Goal: Navigation & Orientation: Find specific page/section

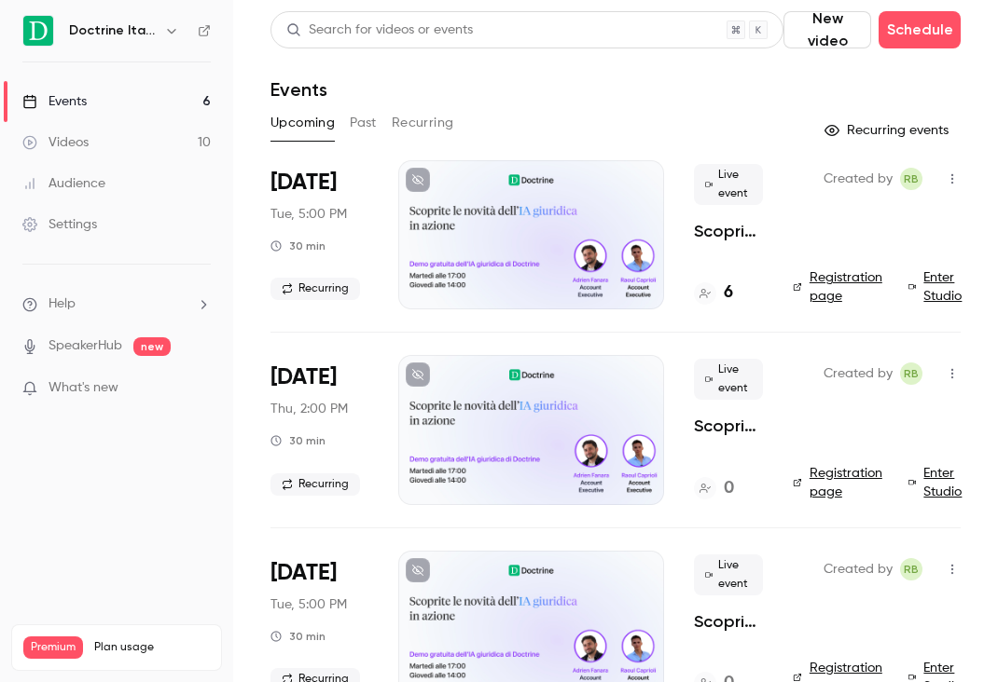
click at [168, 29] on icon "button" at bounding box center [171, 30] width 15 height 15
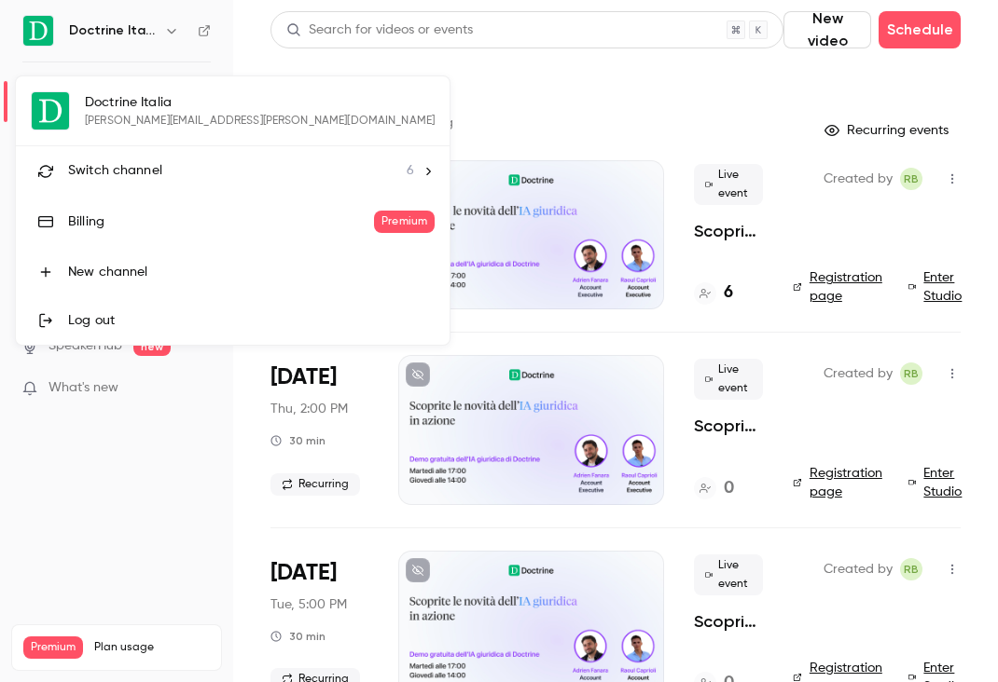
click at [161, 158] on li "Switch channel 6" at bounding box center [233, 170] width 434 height 49
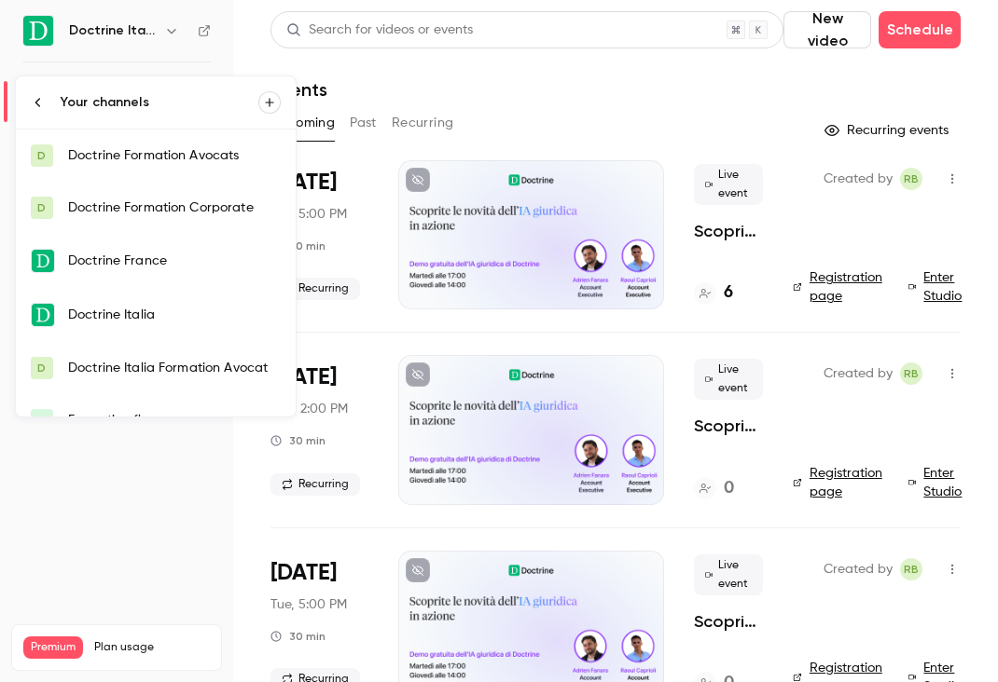
click at [176, 374] on div "Doctrine Italia Formation Avocat" at bounding box center [174, 368] width 213 height 19
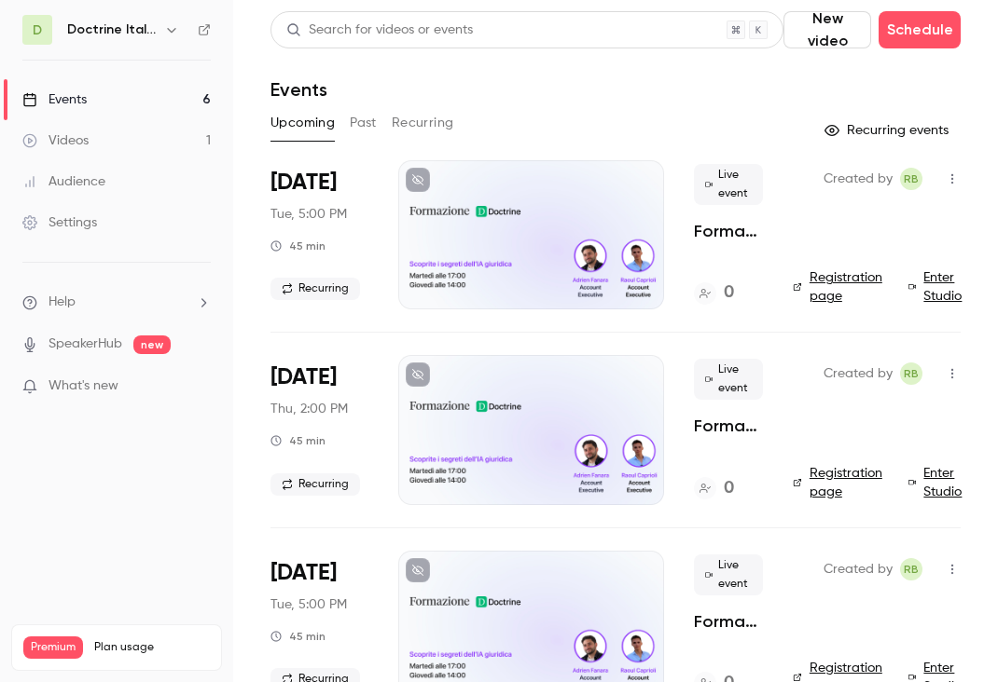
click at [164, 32] on icon "button" at bounding box center [171, 29] width 15 height 15
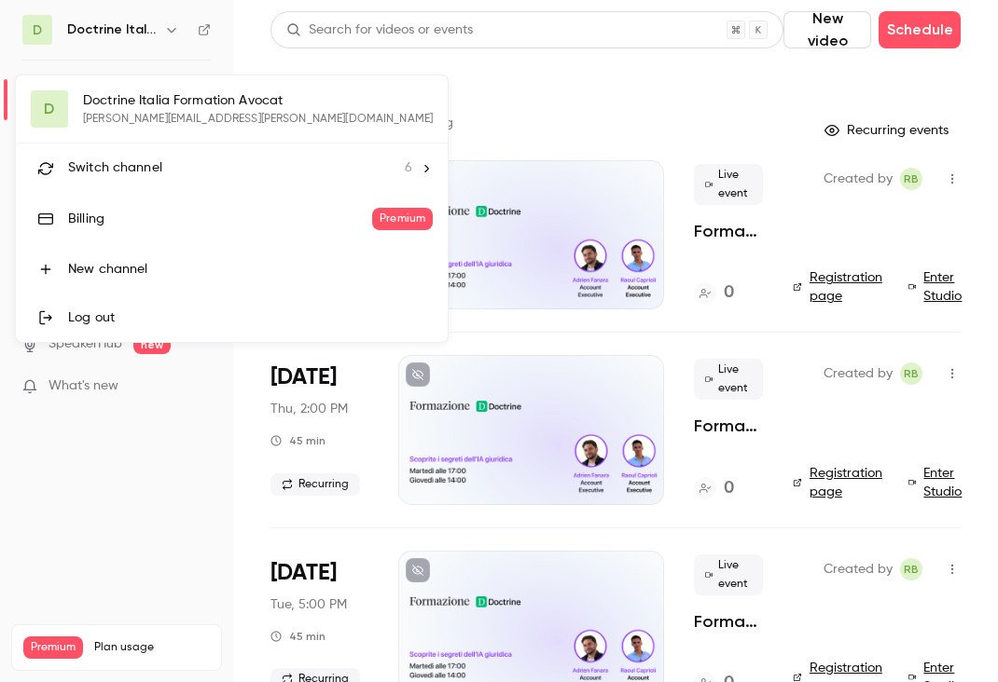
click at [187, 169] on div "Switch channel 6" at bounding box center [240, 168] width 344 height 20
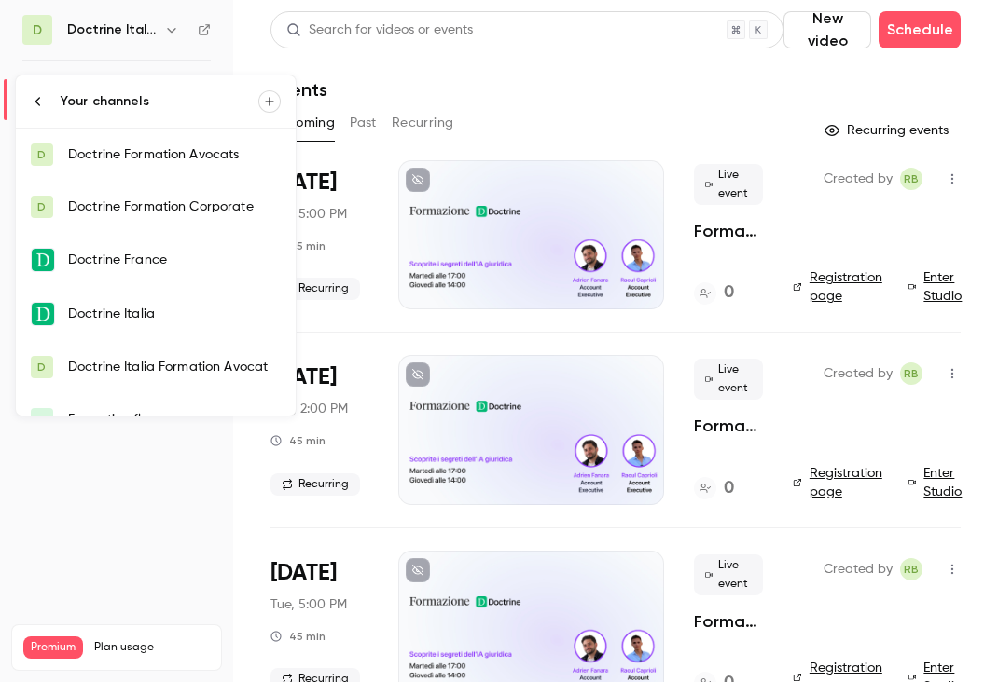
click at [205, 325] on link "Doctrine Italia" at bounding box center [156, 314] width 280 height 54
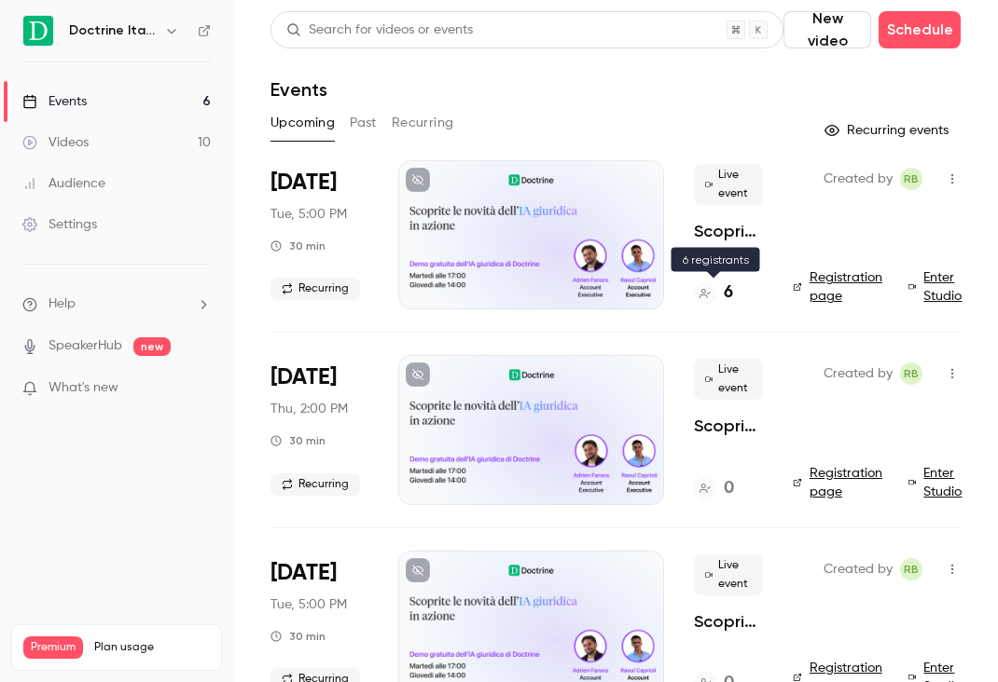
click at [726, 290] on h4 "6" at bounding box center [727, 293] width 9 height 25
